Goal: Task Accomplishment & Management: Manage account settings

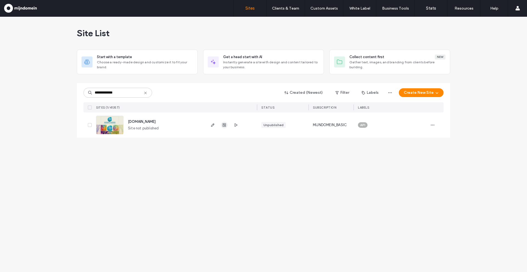
type input "**********"
click at [224, 124] on use "button" at bounding box center [224, 125] width 3 height 3
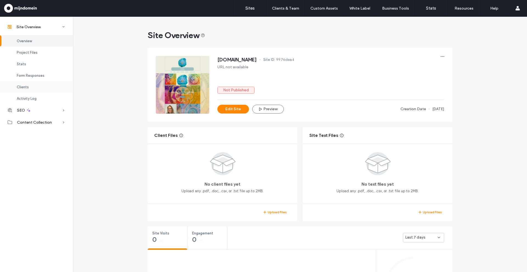
click at [32, 89] on div "Clients" at bounding box center [36, 87] width 73 height 12
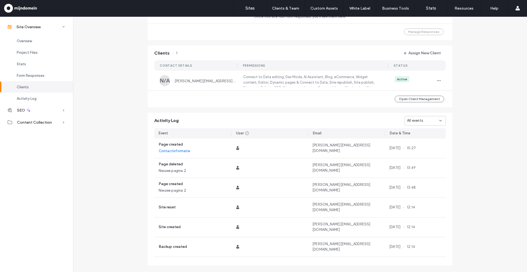
scroll to position [433, 0]
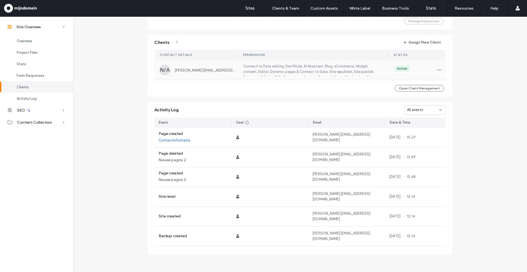
scroll to position [410, 0]
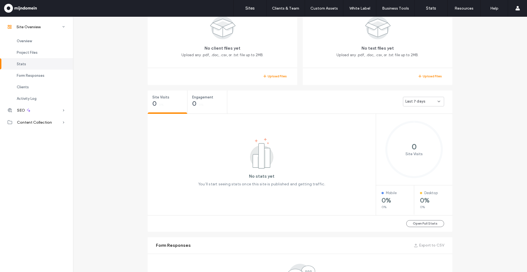
scroll to position [134, 0]
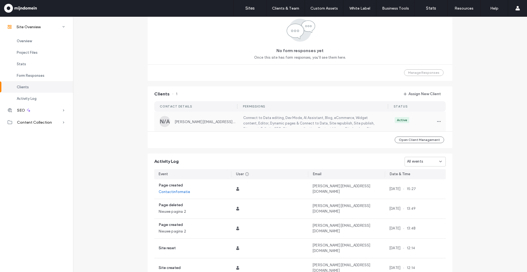
scroll to position [427, 0]
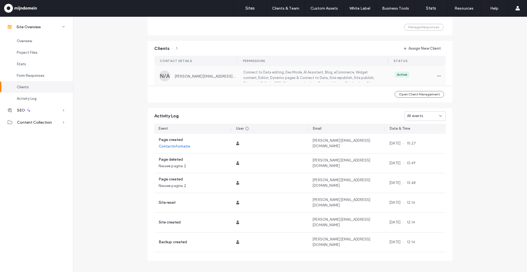
click at [197, 79] on div "N/A [PERSON_NAME][EMAIL_ADDRESS][DOMAIN_NAME]" at bounding box center [197, 76] width 77 height 11
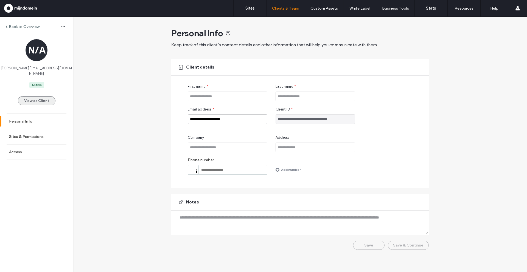
click at [48, 96] on button "View as Client" at bounding box center [37, 100] width 38 height 9
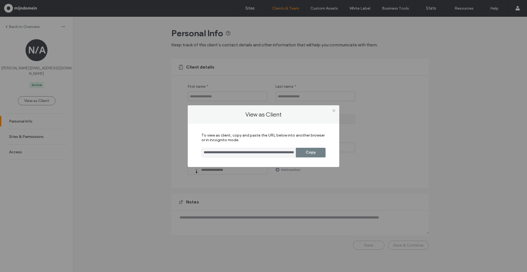
click at [306, 152] on button "Copy" at bounding box center [311, 153] width 30 height 10
click at [302, 153] on button "Copy" at bounding box center [311, 153] width 30 height 10
